Goal: Information Seeking & Learning: Learn about a topic

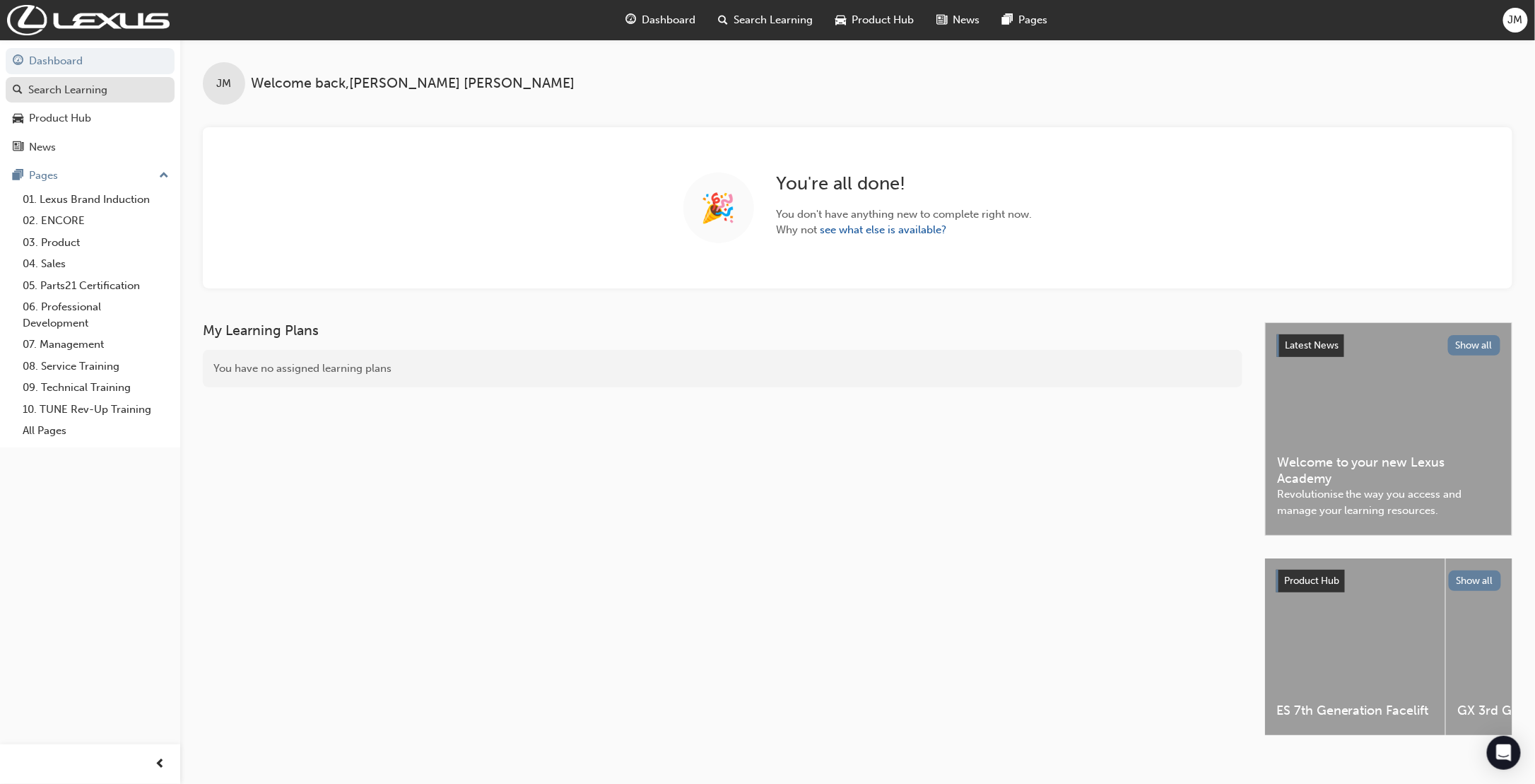
click at [124, 78] on link "Search Learning" at bounding box center [90, 90] width 169 height 26
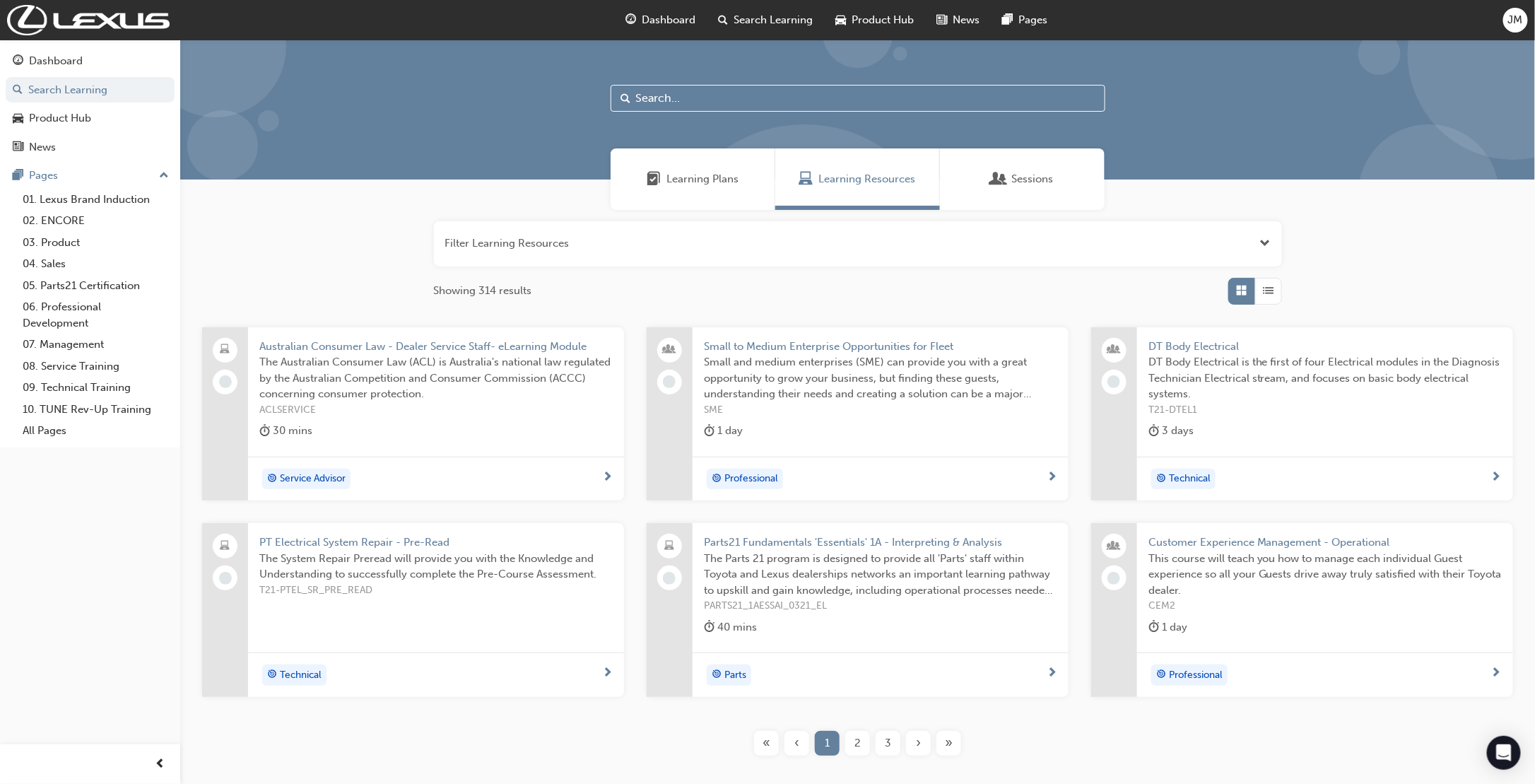
click at [663, 95] on input "text" at bounding box center [858, 98] width 495 height 27
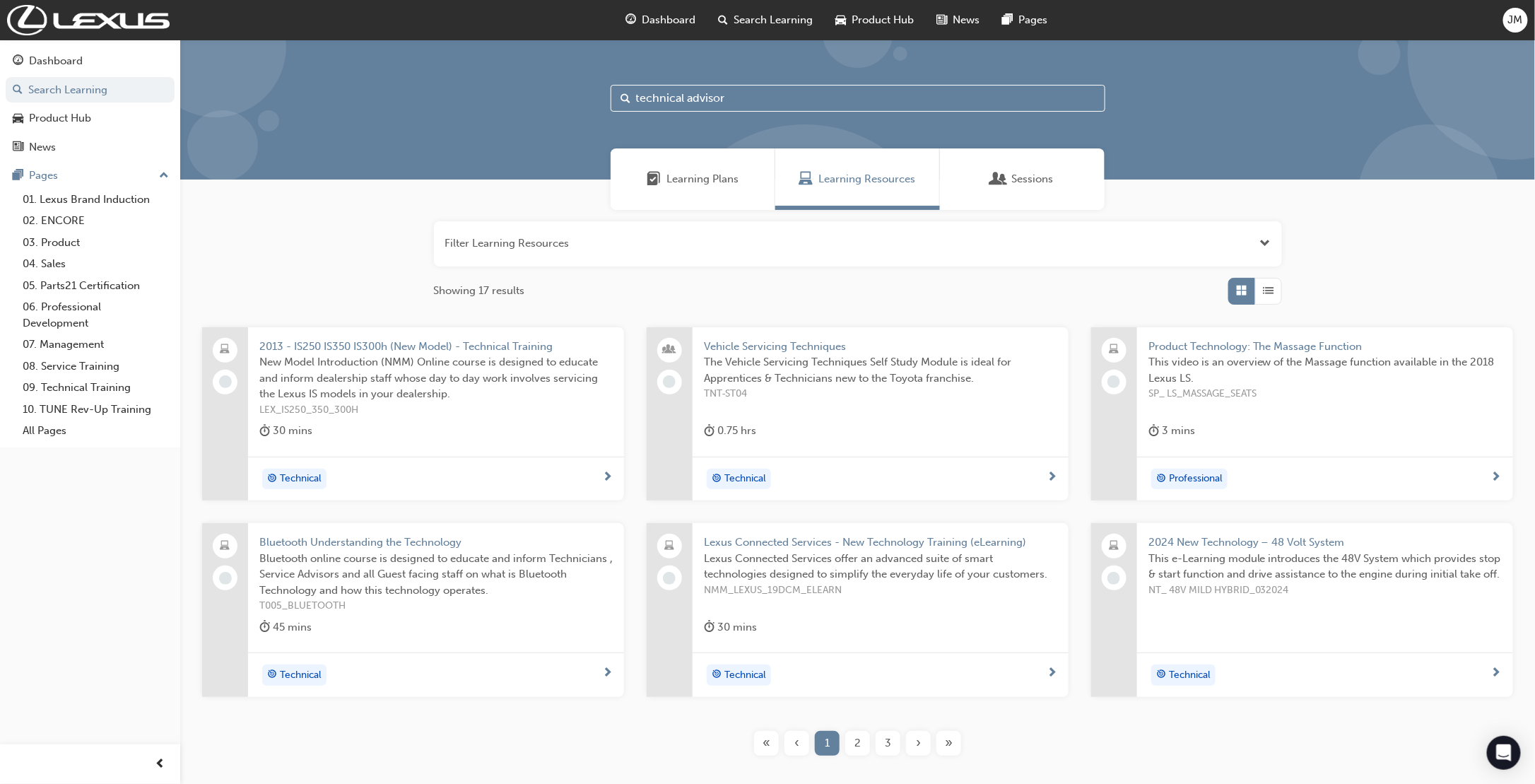
type input "technical advisor"
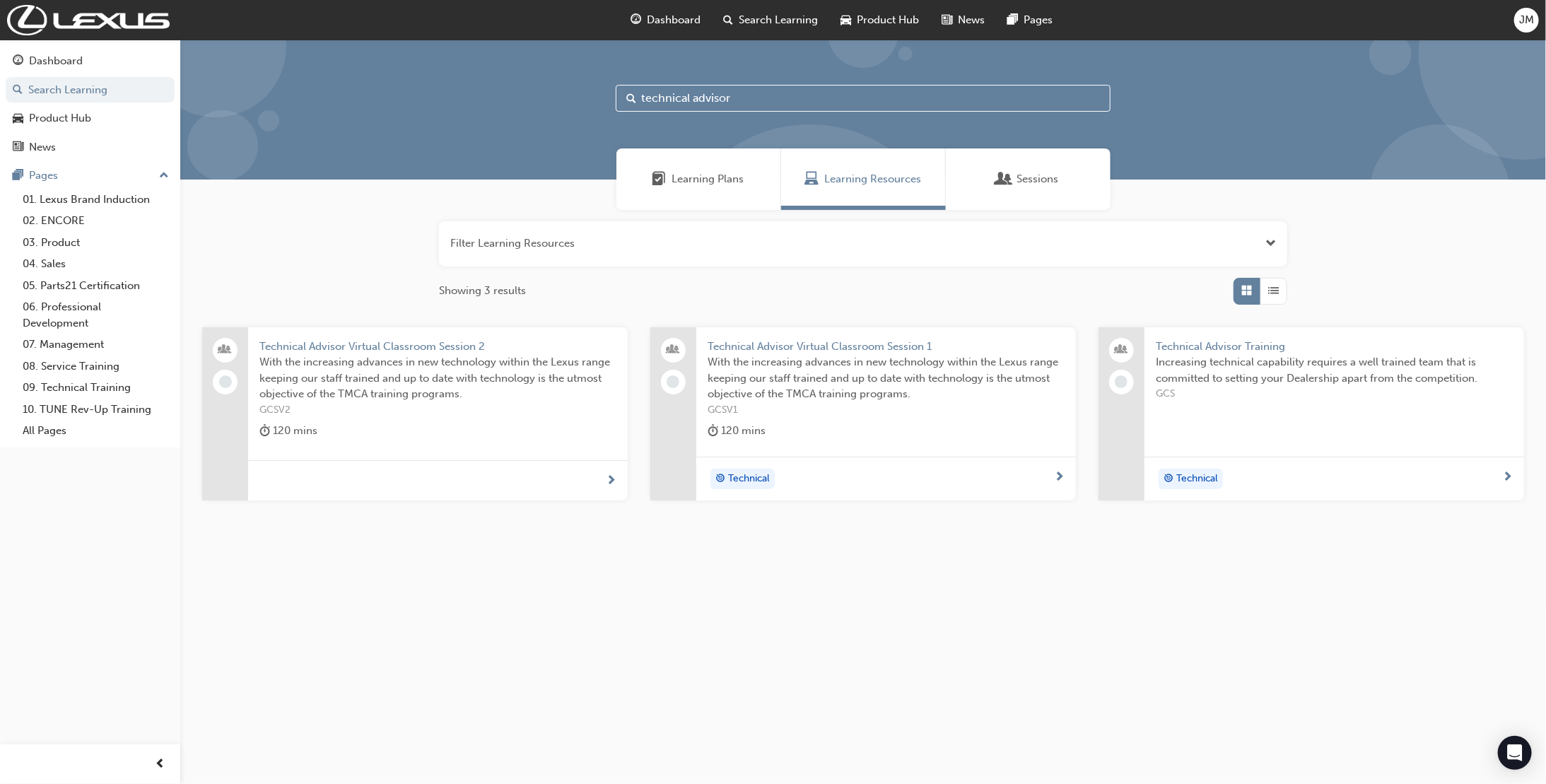
click at [1205, 344] on span "Technical Advisor Training" at bounding box center [1334, 346] width 357 height 16
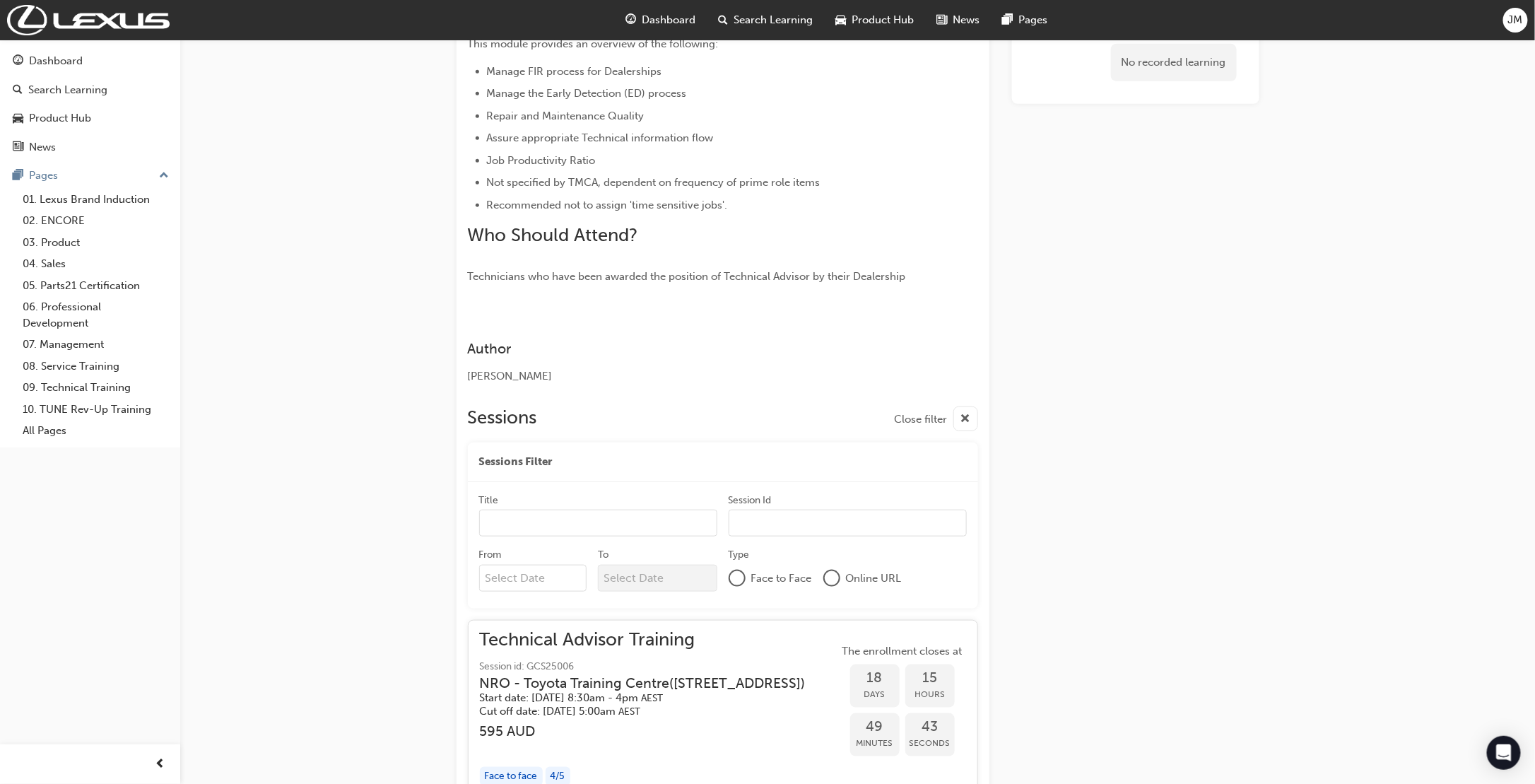
scroll to position [599, 0]
